Goal: Find specific page/section: Find specific page/section

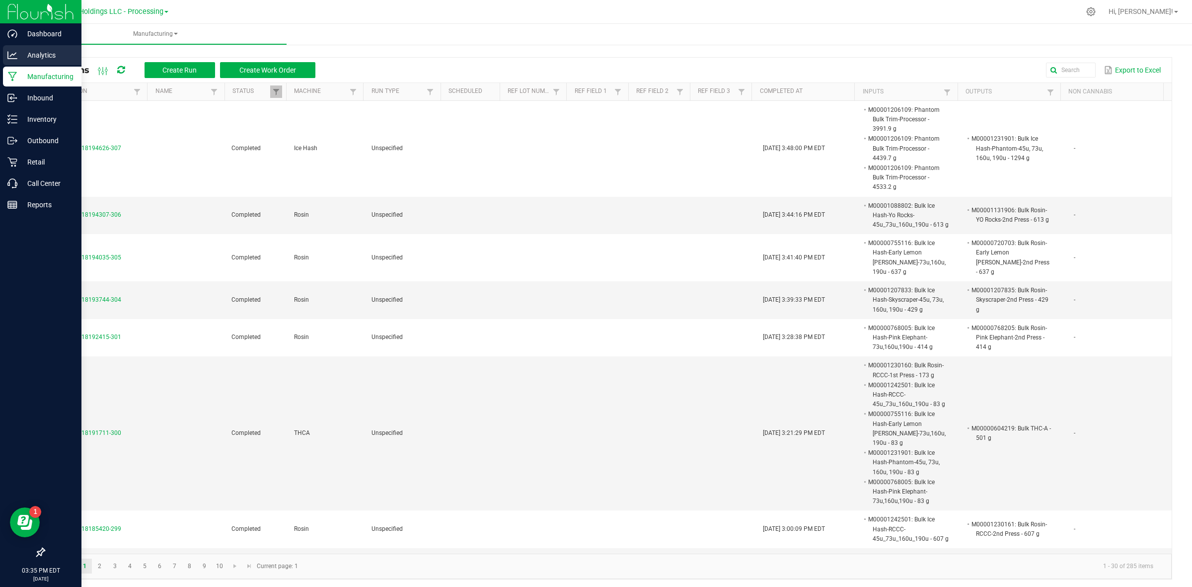
click at [15, 49] on div "Analytics" at bounding box center [42, 55] width 78 height 20
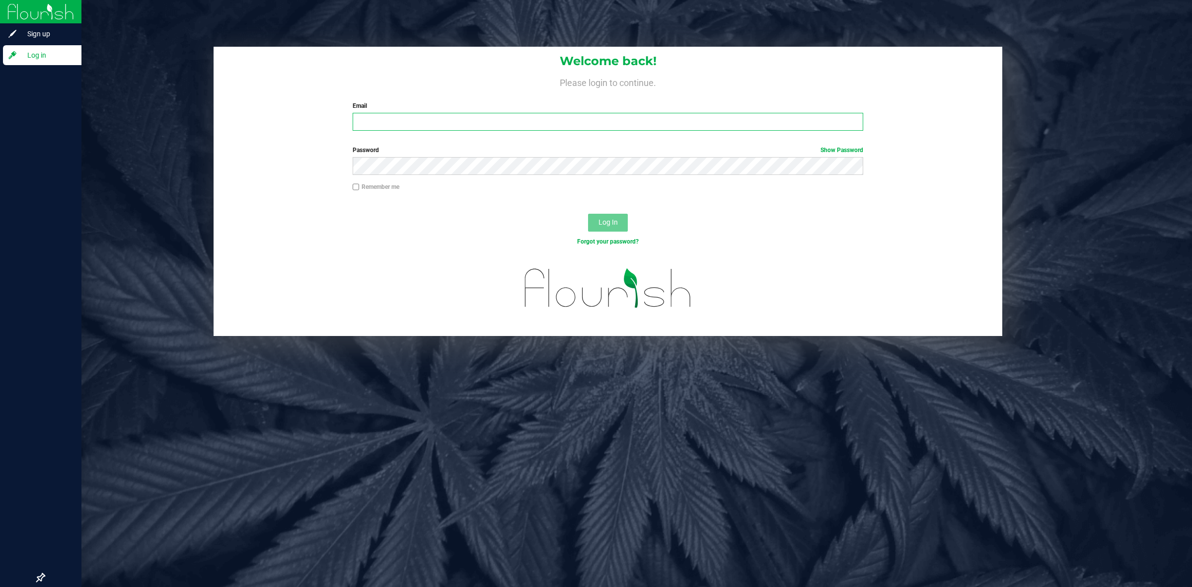
type input "[EMAIL_ADDRESS][DOMAIN_NAME]"
click at [609, 214] on button "Log In" at bounding box center [608, 223] width 40 height 18
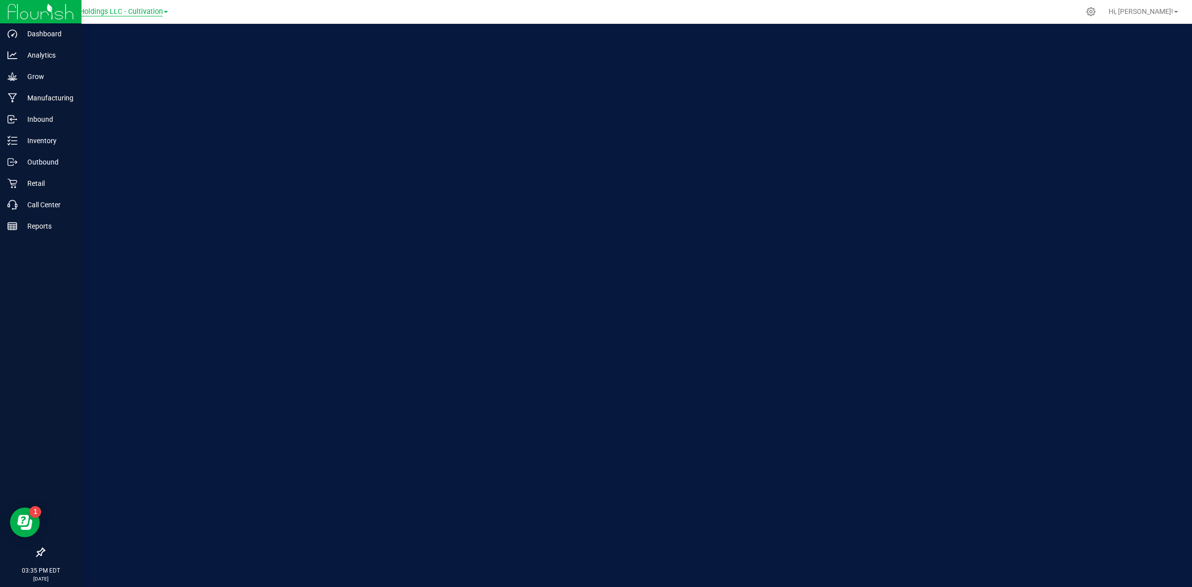
click at [110, 8] on span "Riviera Creek Holdings LLC - Cultivation" at bounding box center [99, 11] width 128 height 9
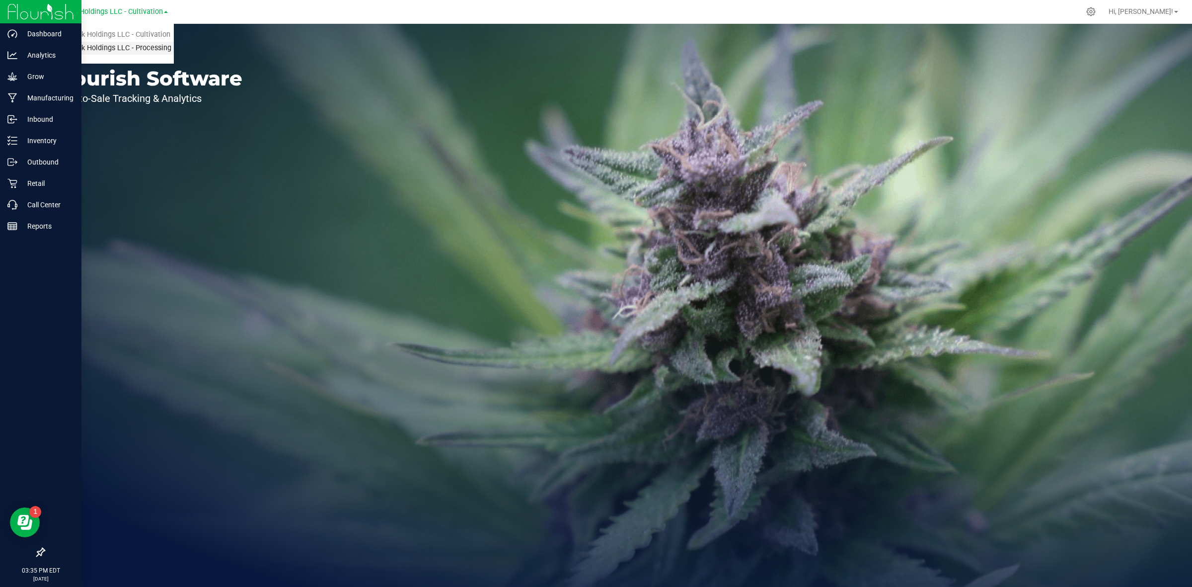
click at [128, 51] on link "Riviera Creek Holdings LLC - Processing" at bounding box center [101, 48] width 145 height 13
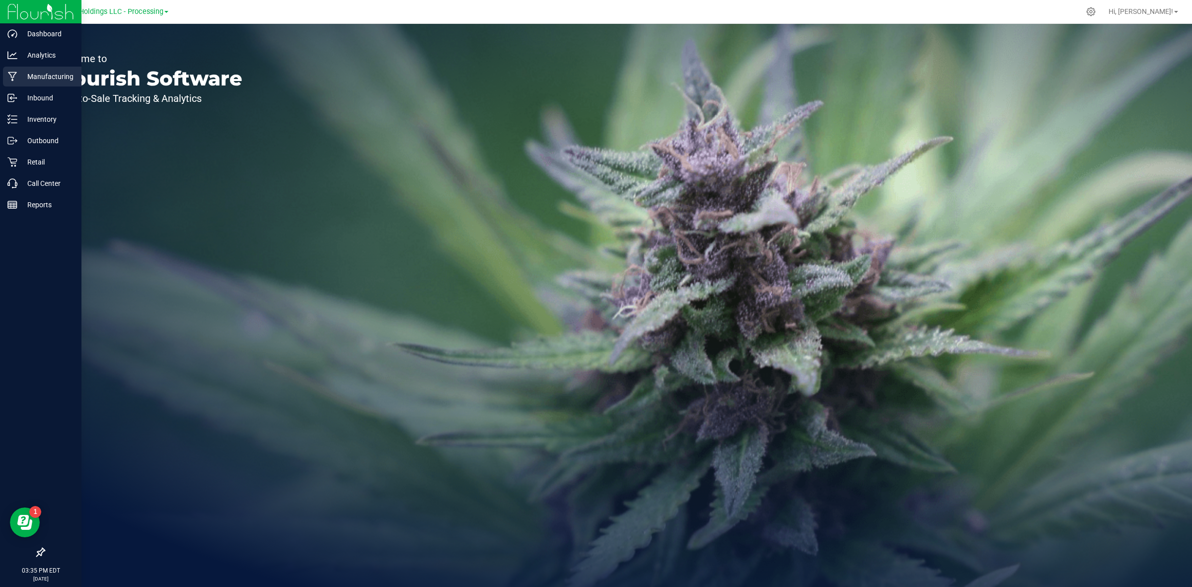
click at [25, 83] on div "Manufacturing" at bounding box center [42, 77] width 78 height 20
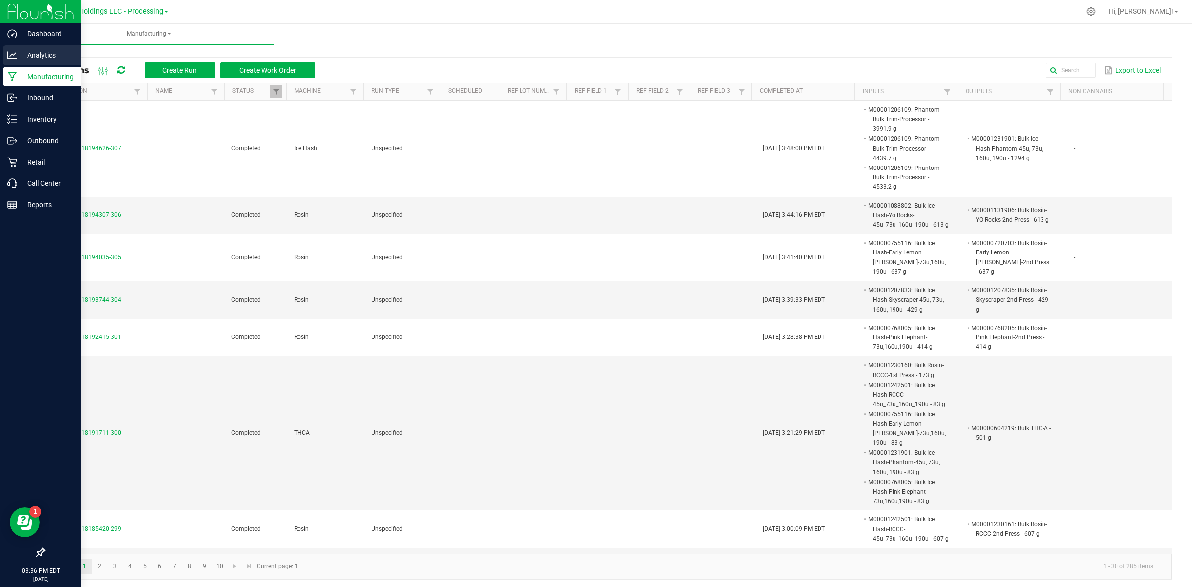
click at [8, 55] on icon at bounding box center [12, 54] width 10 height 7
